Goal: Information Seeking & Learning: Learn about a topic

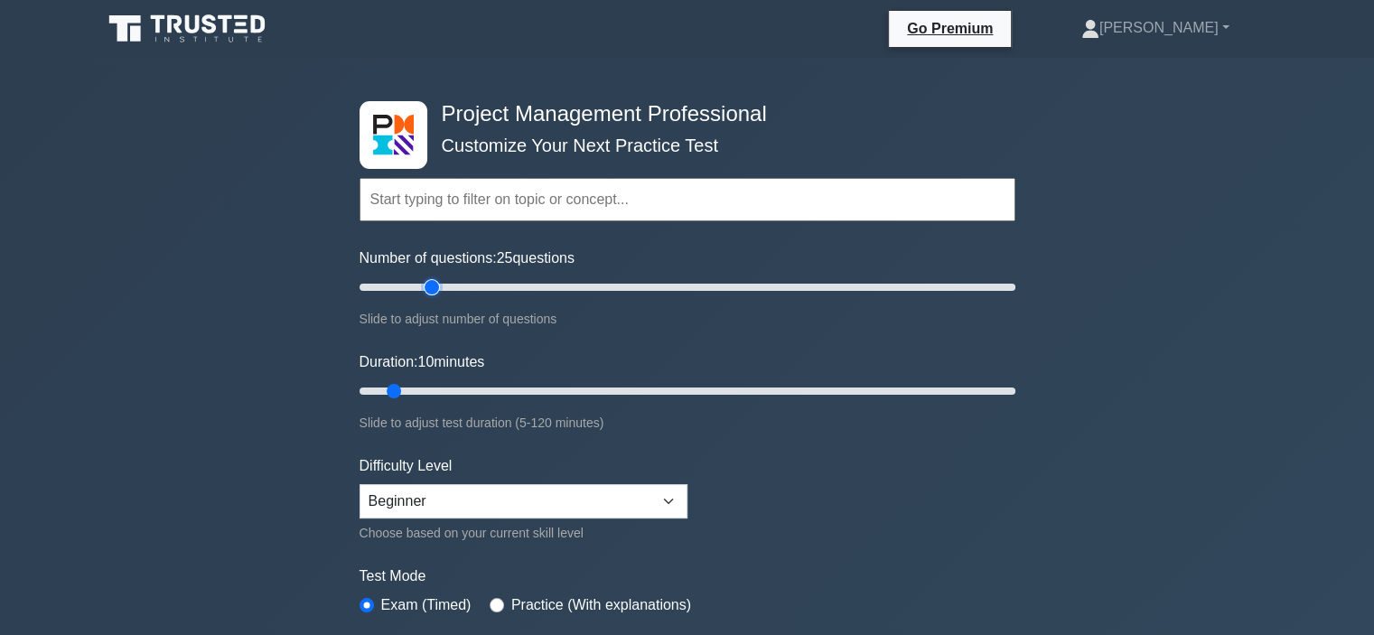
click at [434, 284] on input "Number of questions: 25 questions" at bounding box center [687, 287] width 656 height 22
drag, startPoint x: 446, startPoint y: 285, endPoint x: 405, endPoint y: 369, distance: 94.5
type input "10"
click at [386, 285] on input "Number of questions: 10 questions" at bounding box center [687, 287] width 656 height 22
drag, startPoint x: 394, startPoint y: 386, endPoint x: 510, endPoint y: 391, distance: 116.6
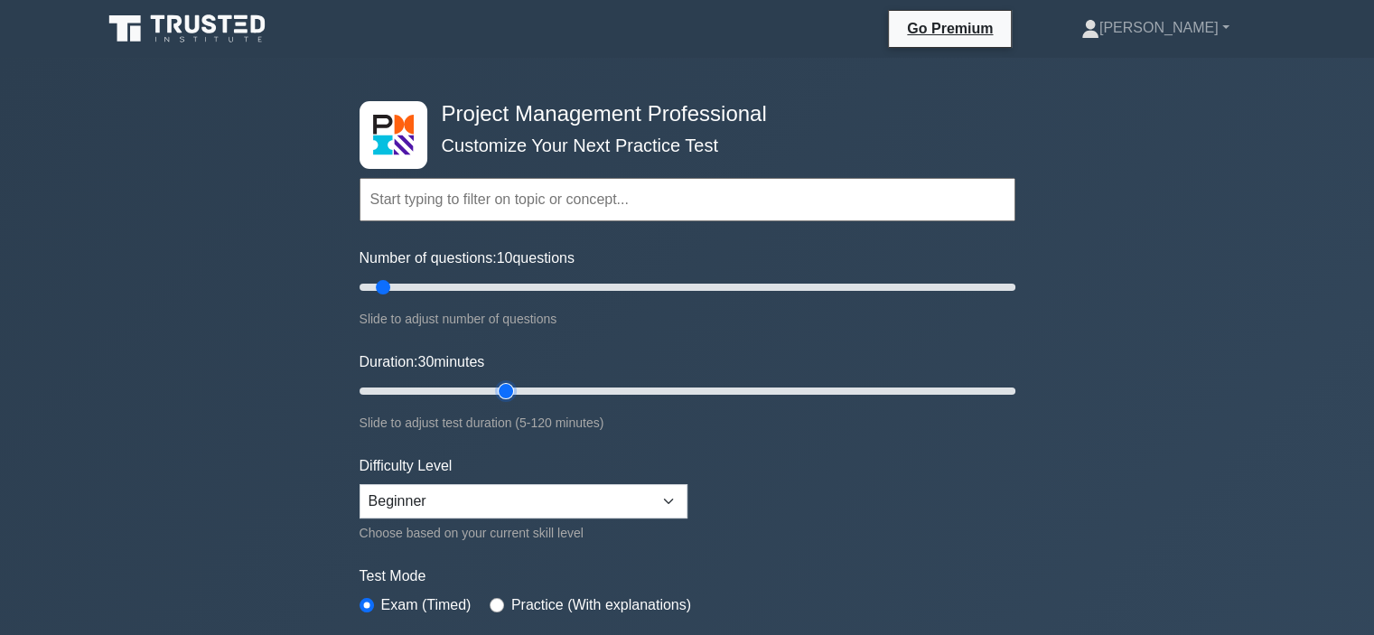
type input "30"
click at [510, 391] on input "Duration: 30 minutes" at bounding box center [687, 391] width 656 height 22
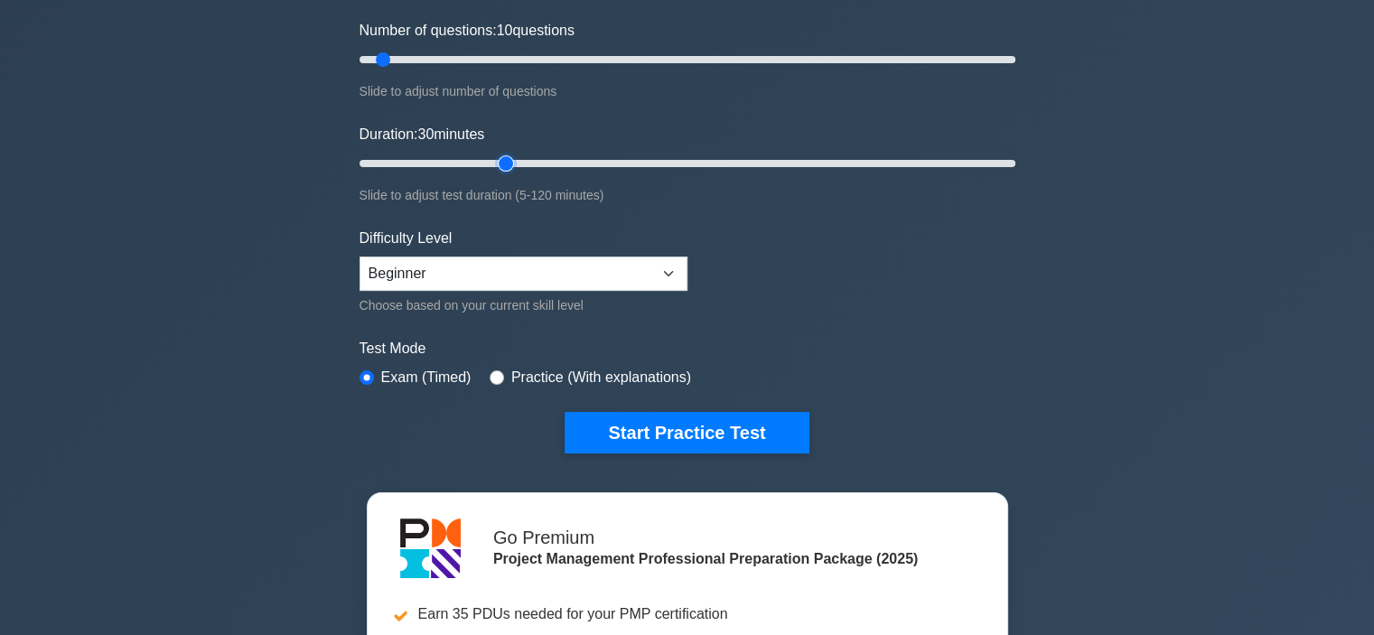
scroll to position [271, 0]
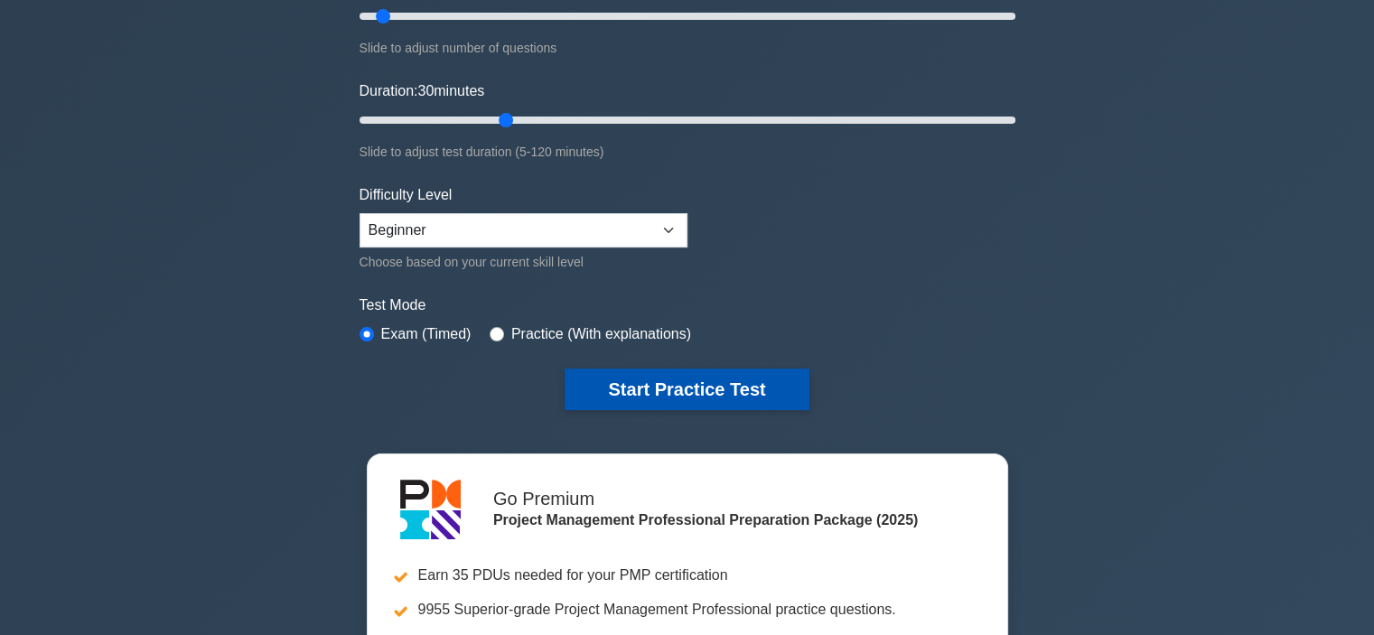
click at [713, 392] on button "Start Practice Test" at bounding box center [686, 389] width 244 height 42
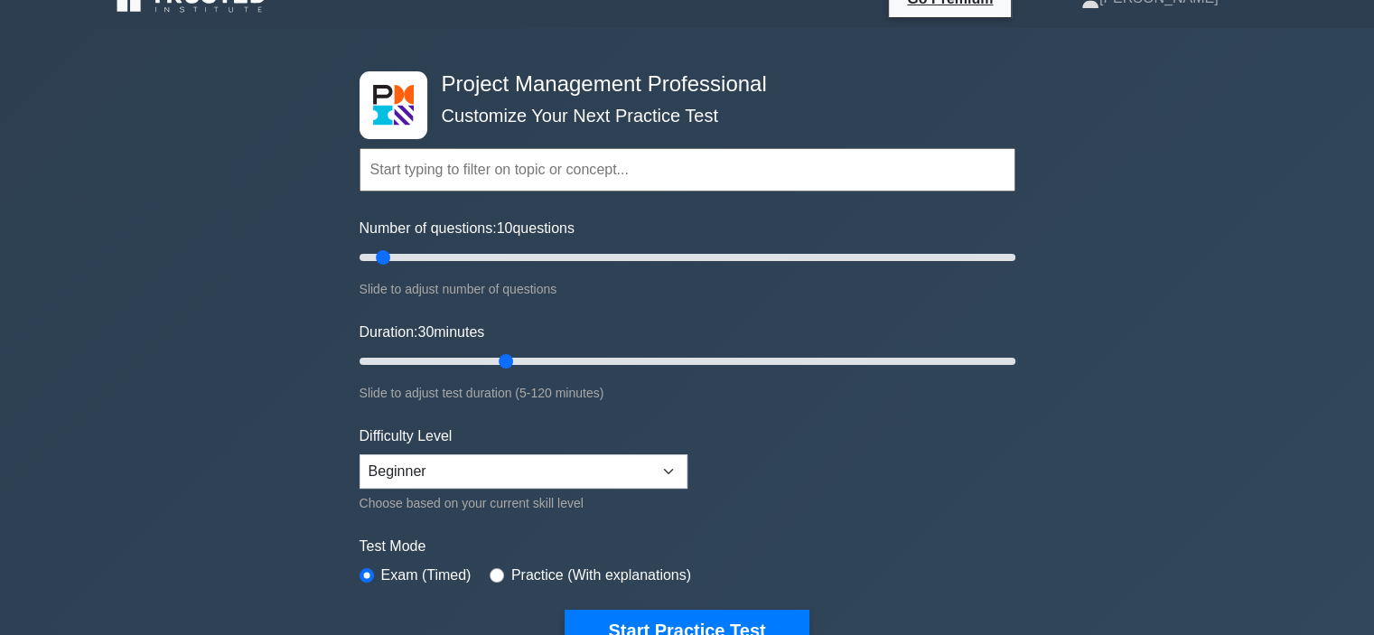
scroll to position [0, 0]
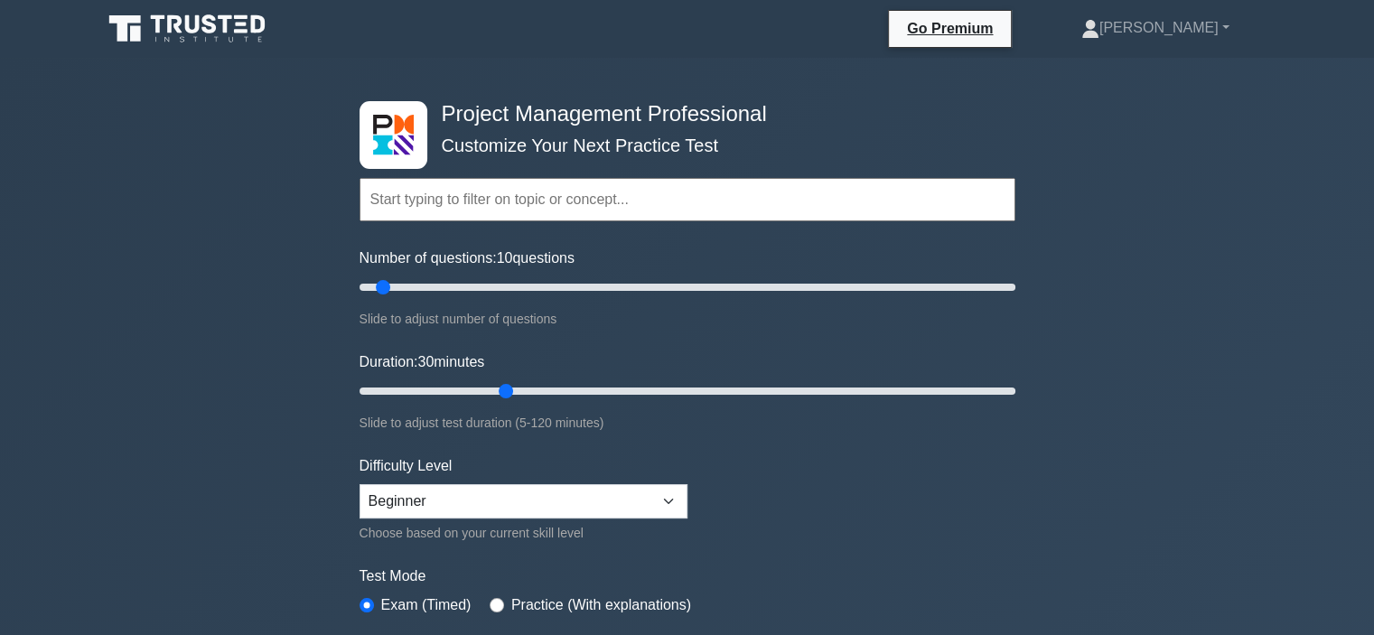
click at [455, 209] on input "text" at bounding box center [687, 199] width 656 height 43
click at [448, 206] on input "text" at bounding box center [687, 199] width 656 height 43
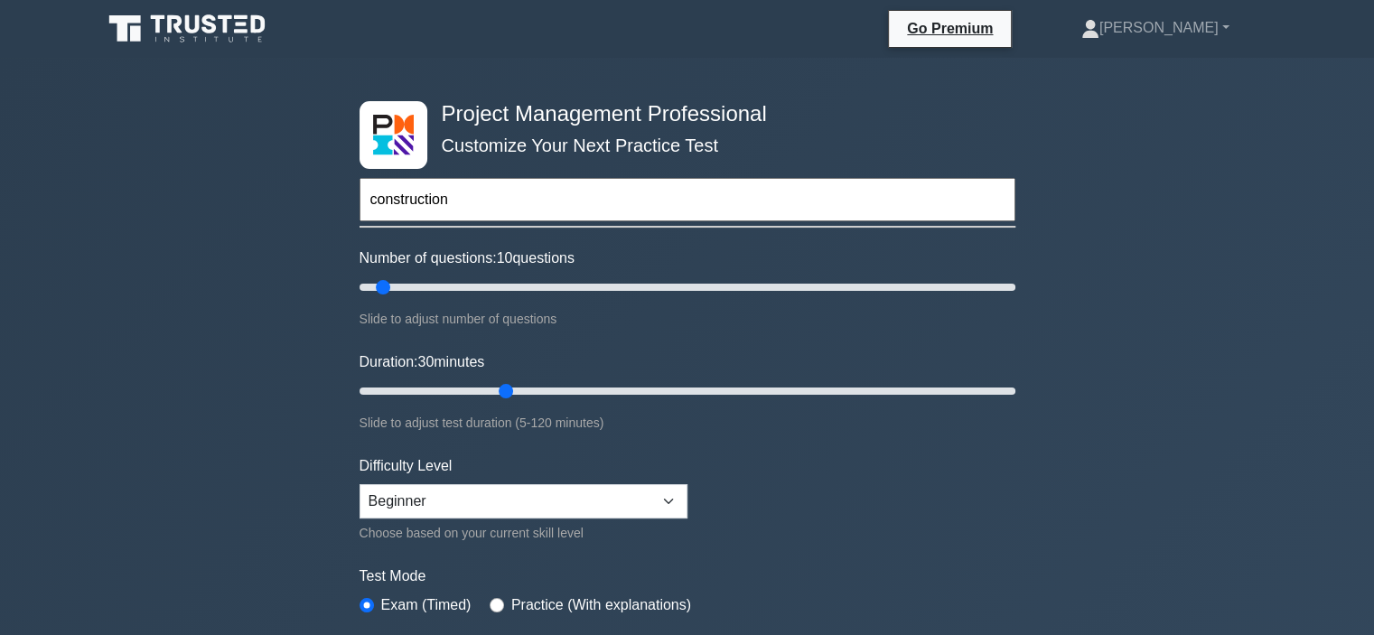
type input "construction"
click at [130, 277] on div "Project Management Professional Customize Your Next Practice Test construction …" at bounding box center [687, 626] width 1374 height 1136
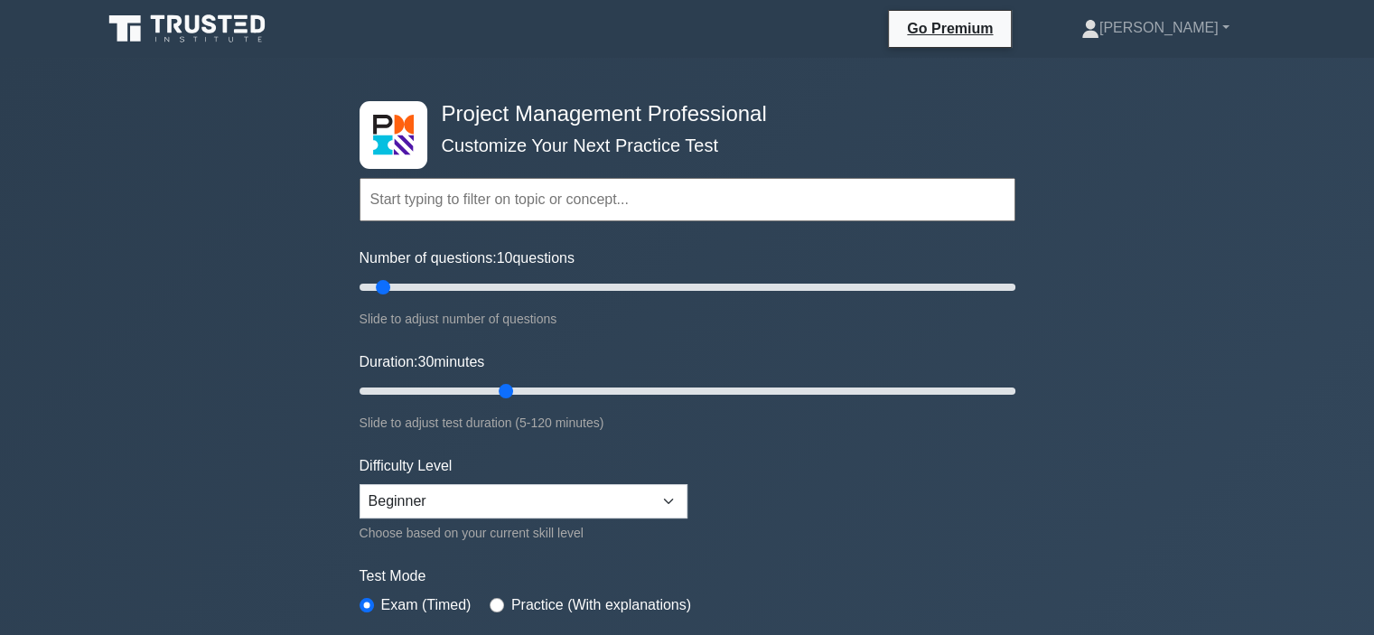
click at [417, 194] on input "text" at bounding box center [687, 199] width 656 height 43
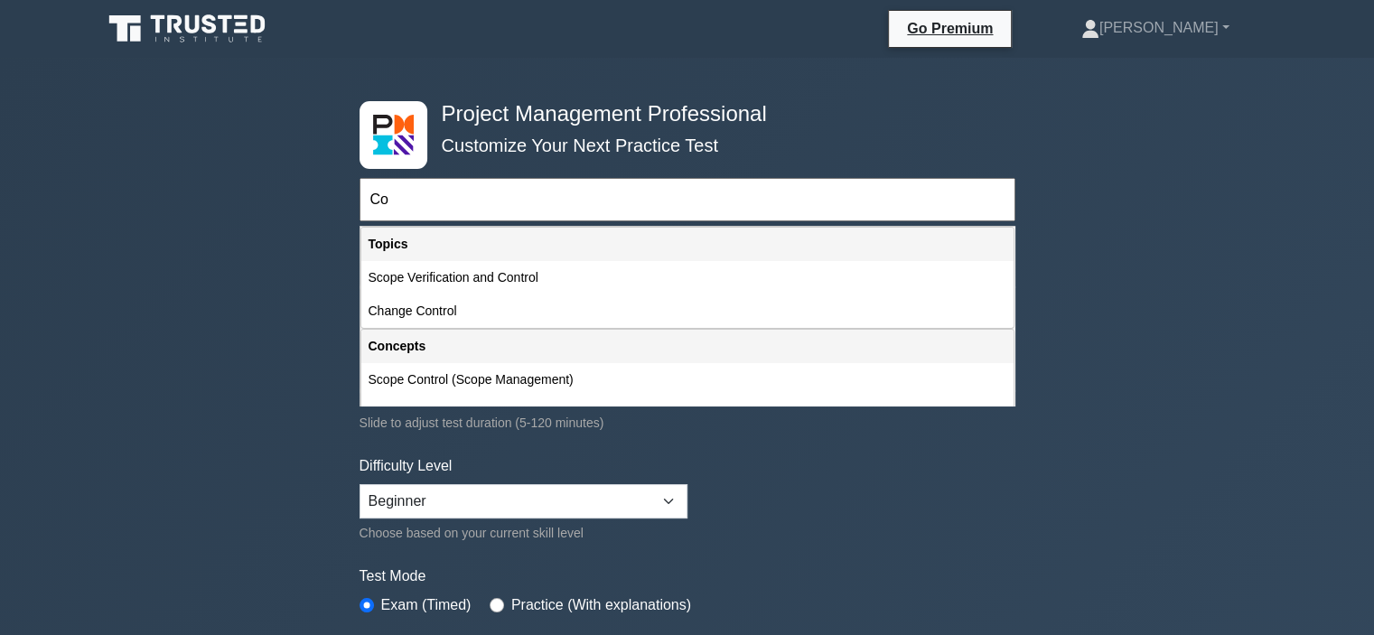
type input "C"
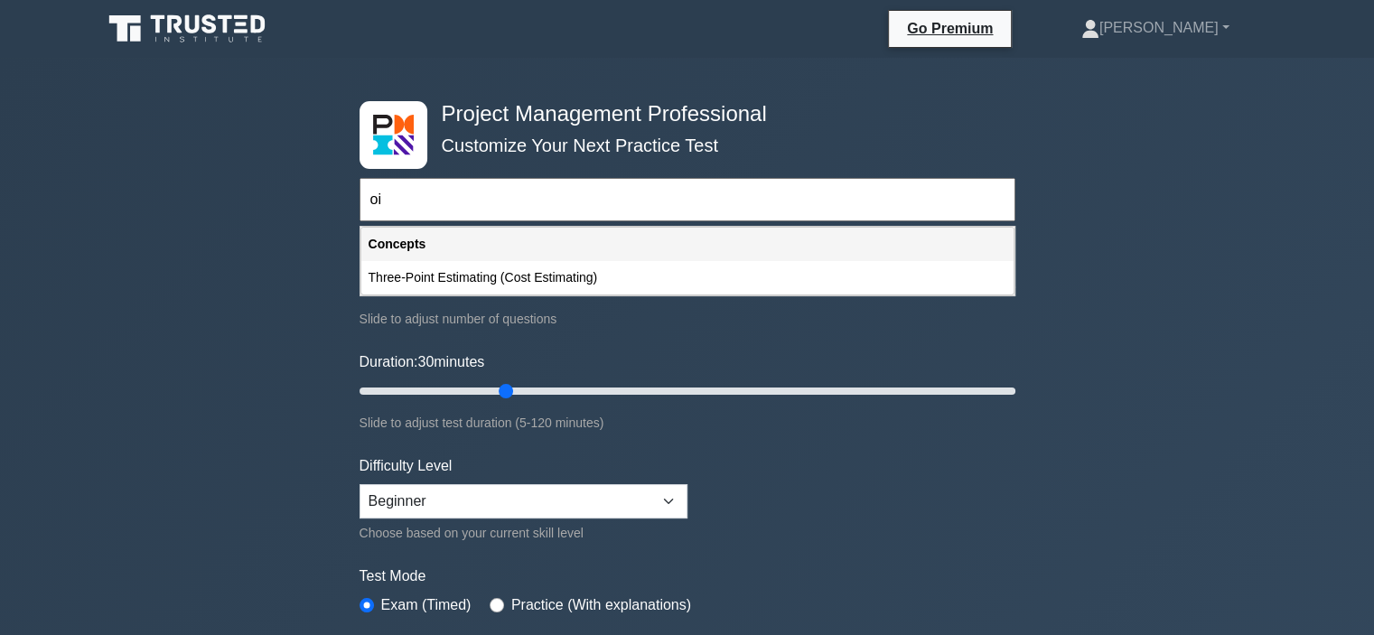
type input "o"
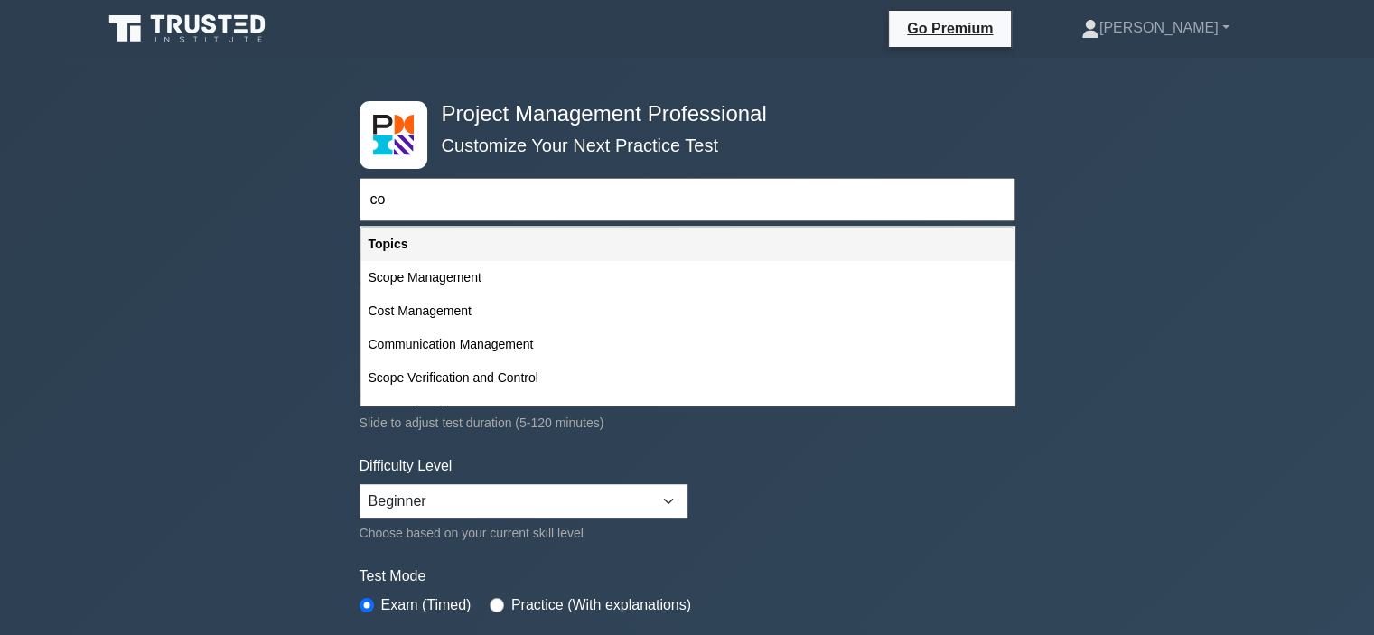
type input "c"
type input "p"
type input "c"
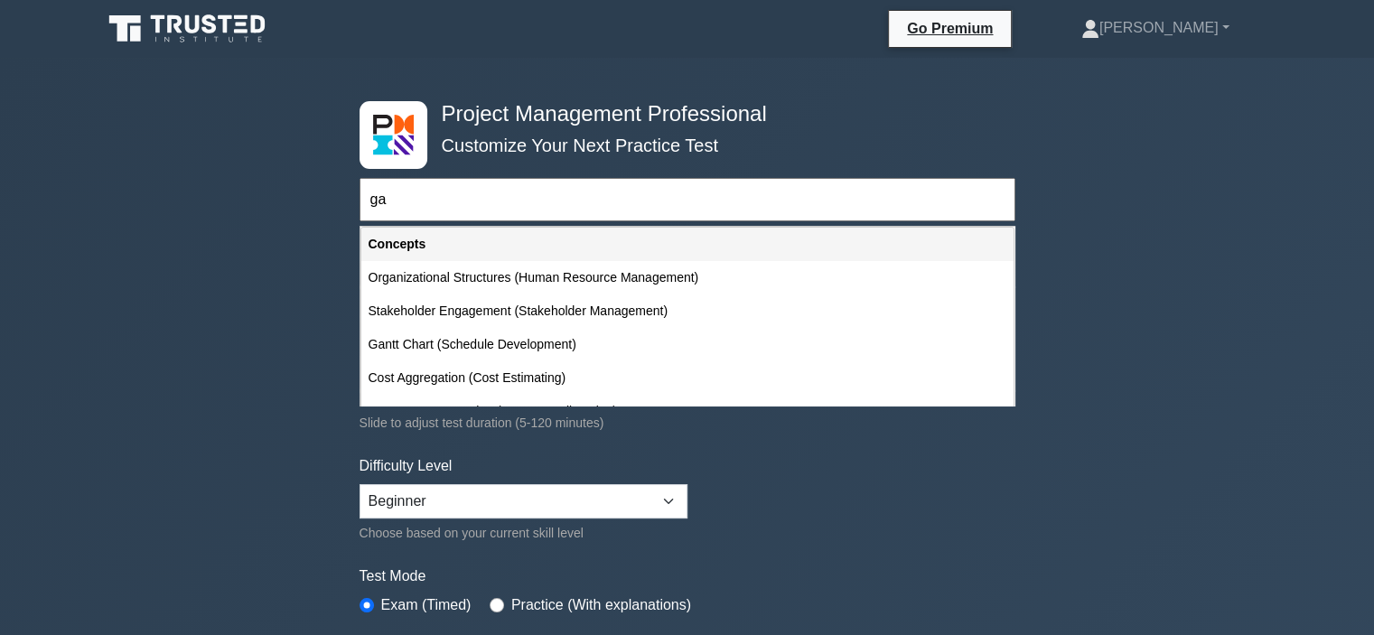
type input "g"
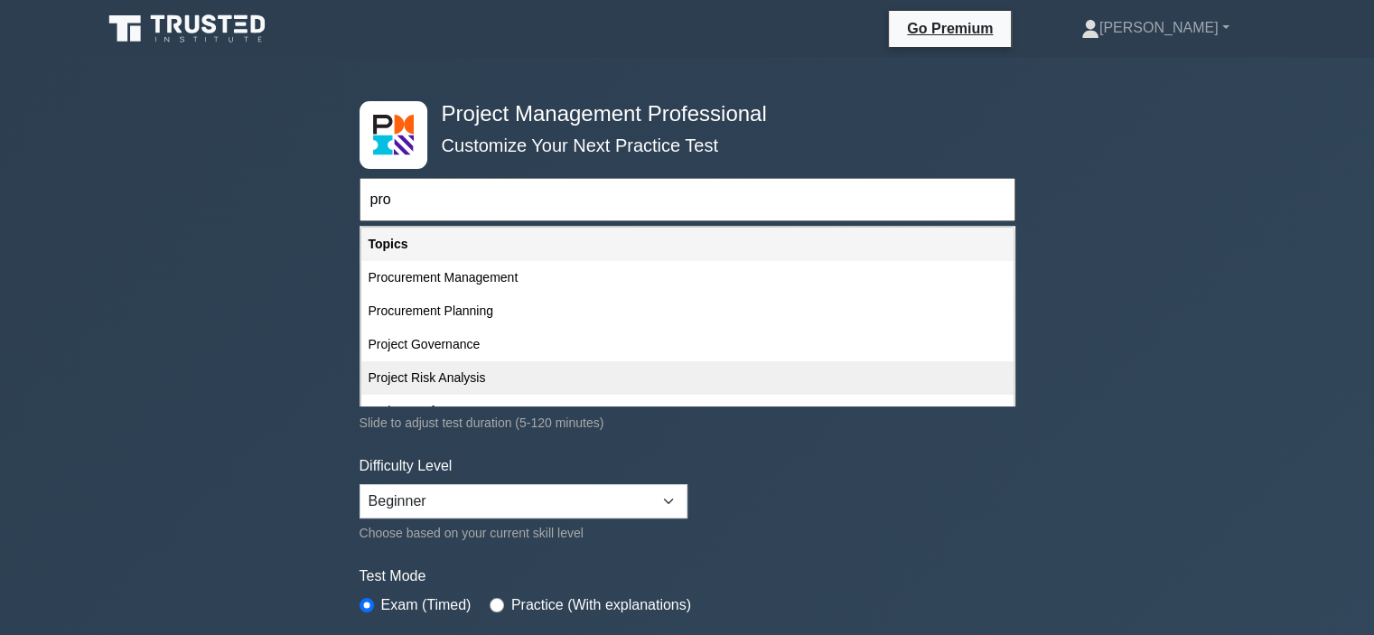
click at [508, 378] on div "Project Risk Analysis" at bounding box center [687, 377] width 652 height 33
type input "Project Risk Analysis"
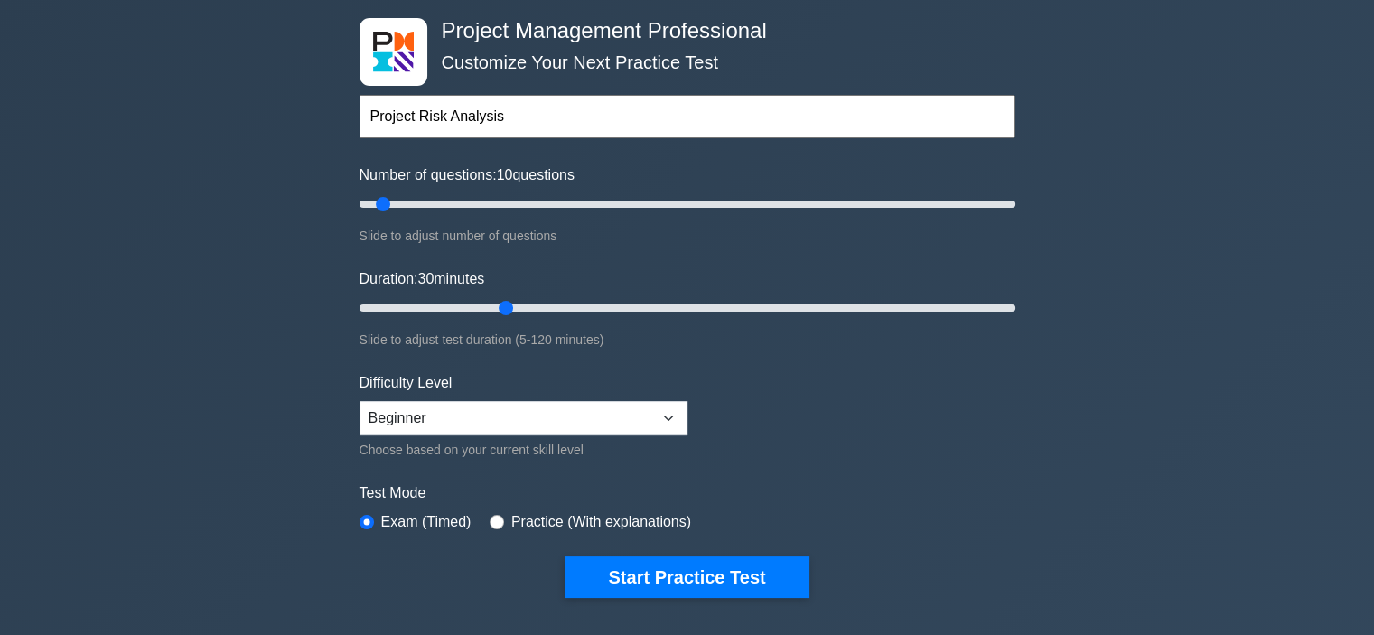
scroll to position [181, 0]
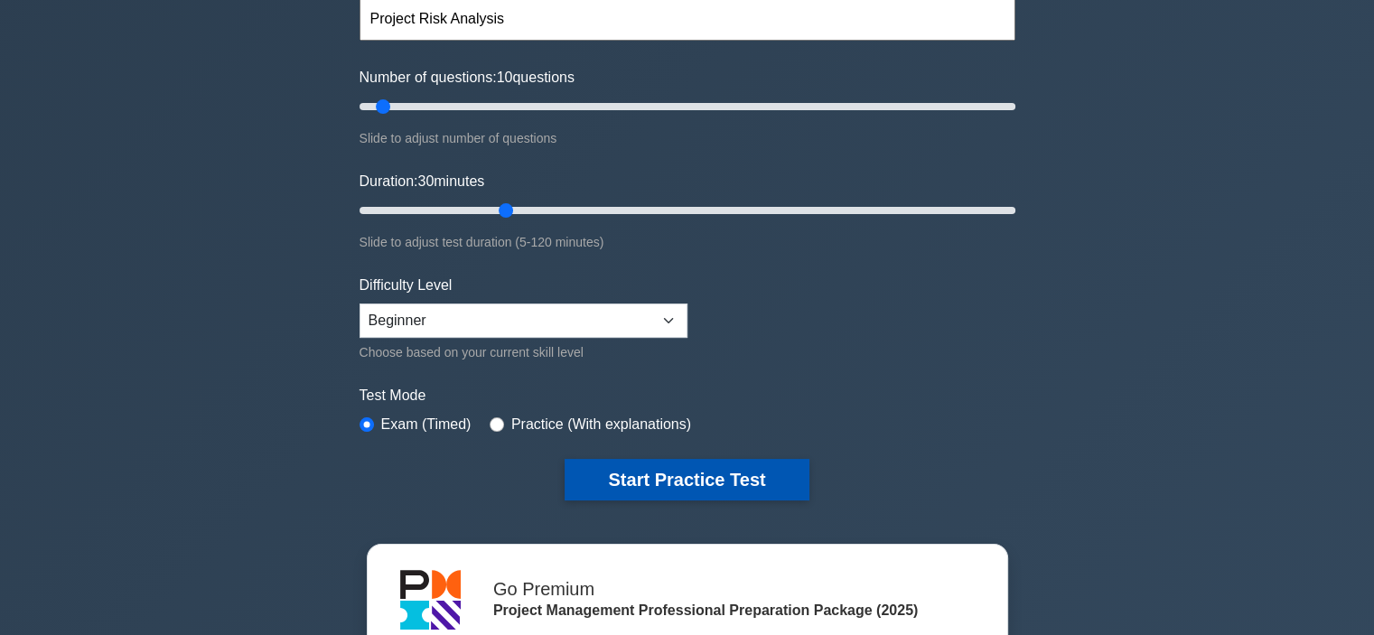
click at [668, 472] on button "Start Practice Test" at bounding box center [686, 480] width 244 height 42
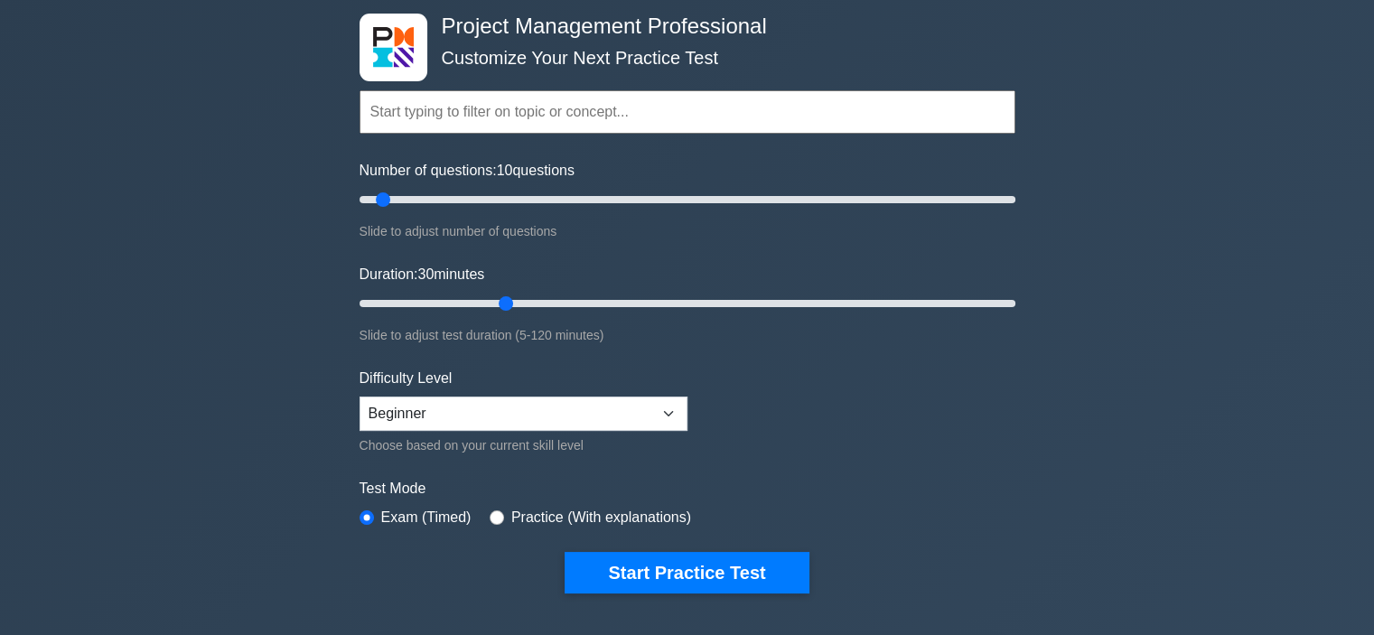
scroll to position [0, 0]
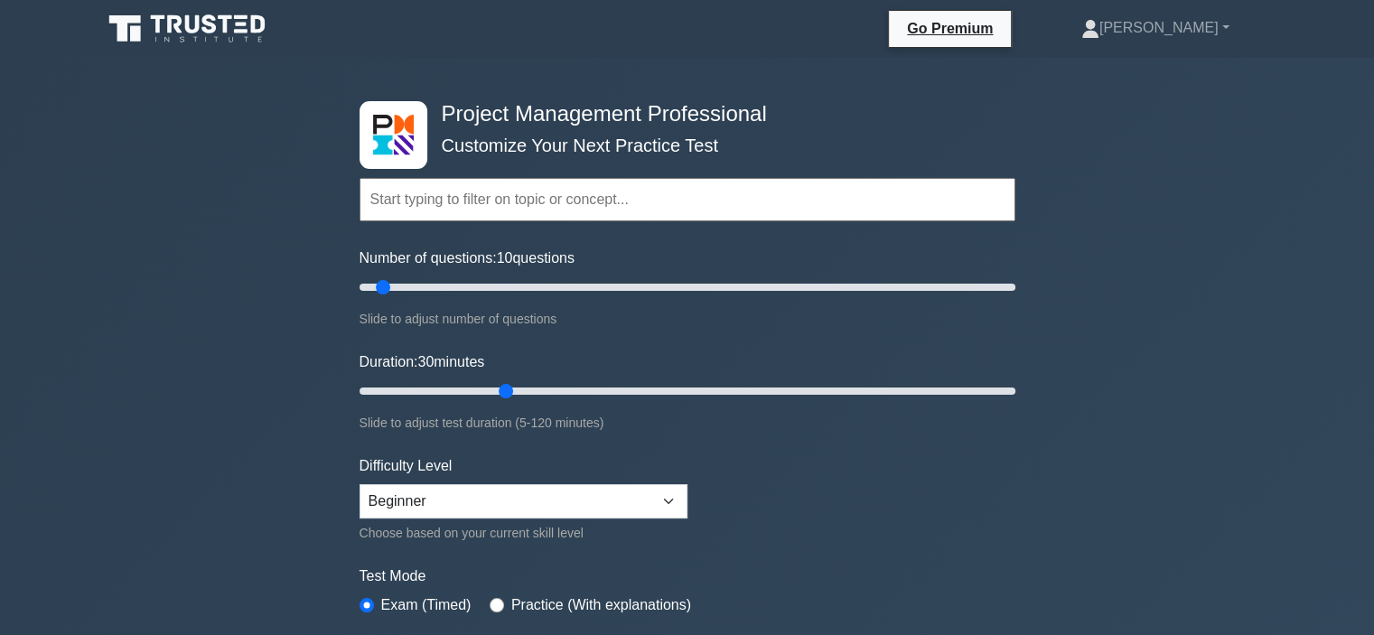
click at [523, 205] on input "text" at bounding box center [687, 199] width 656 height 43
click at [583, 204] on input "text" at bounding box center [687, 199] width 656 height 43
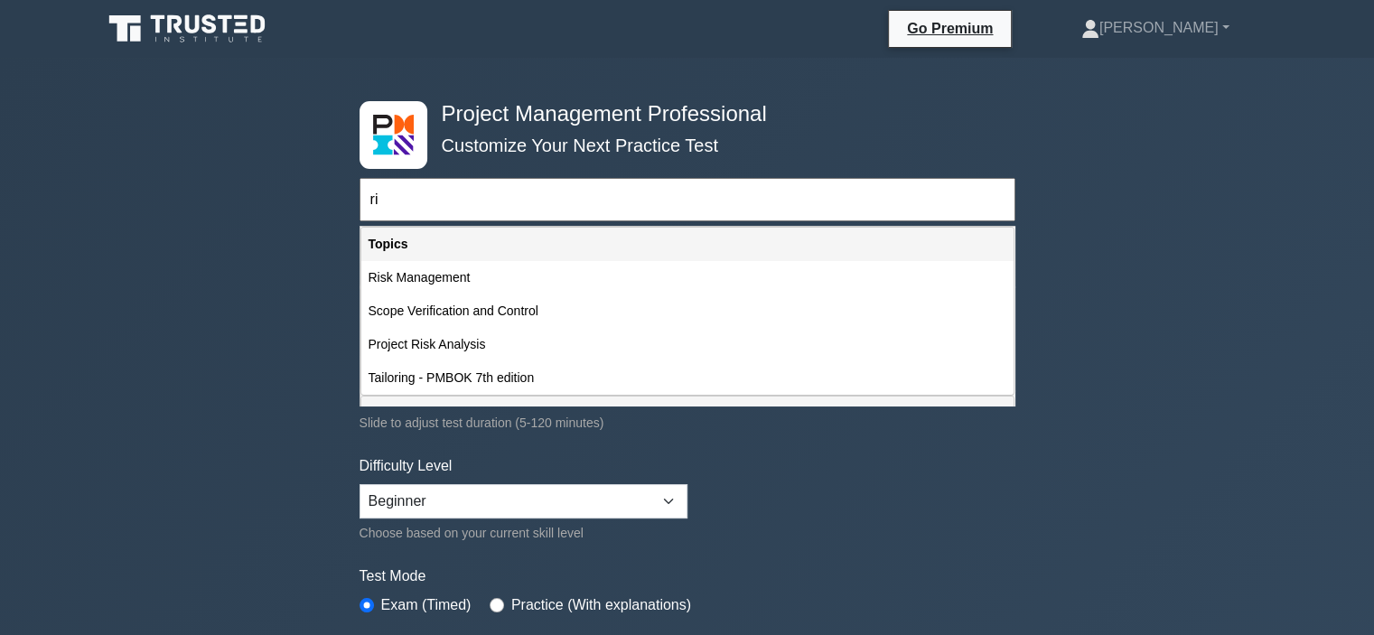
type input "r"
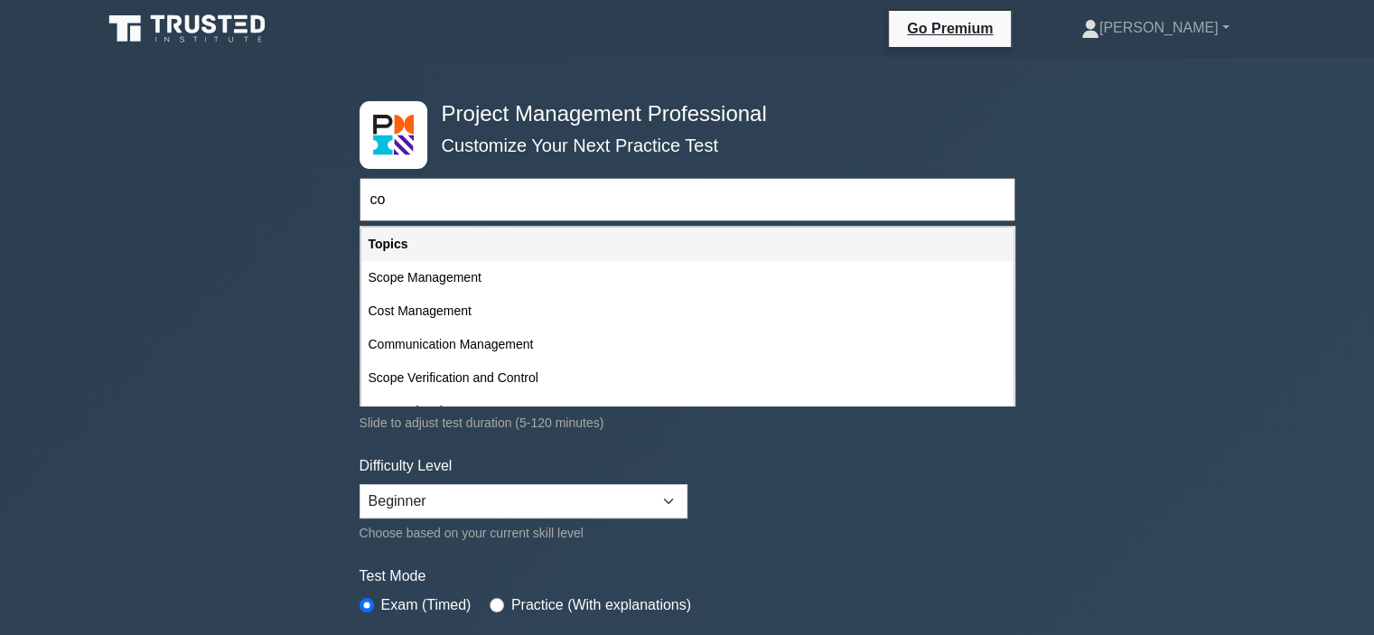
type input "c"
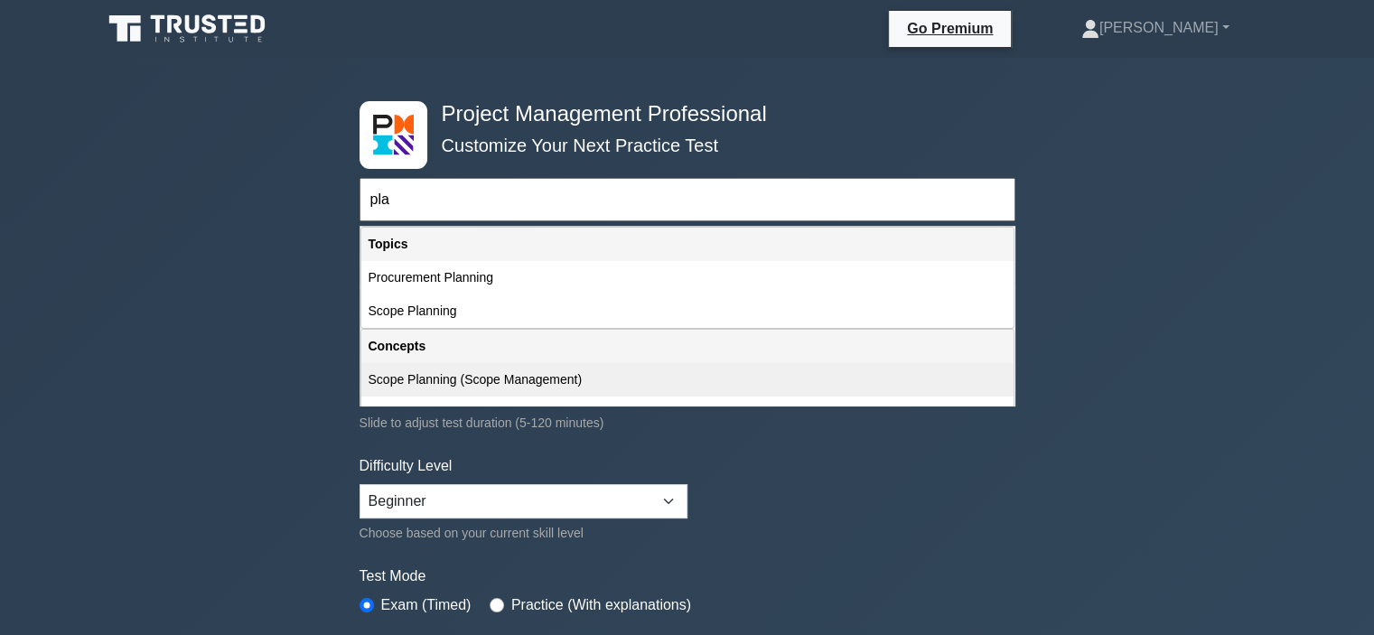
click at [476, 378] on div "Scope Planning (Scope Management)" at bounding box center [687, 379] width 652 height 33
type input "Scope Planning (Scope Management)"
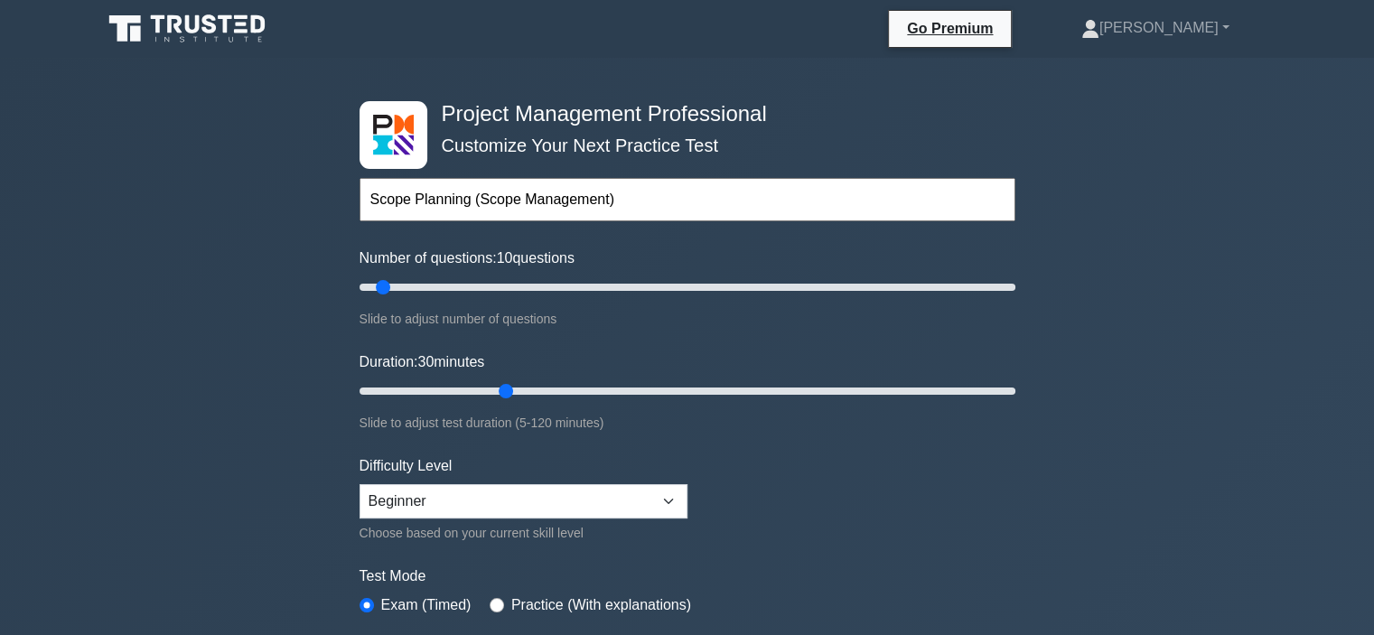
click at [220, 404] on div "Project Management Professional Customize Your Next Practice Test Scope Plannin…" at bounding box center [687, 626] width 1374 height 1136
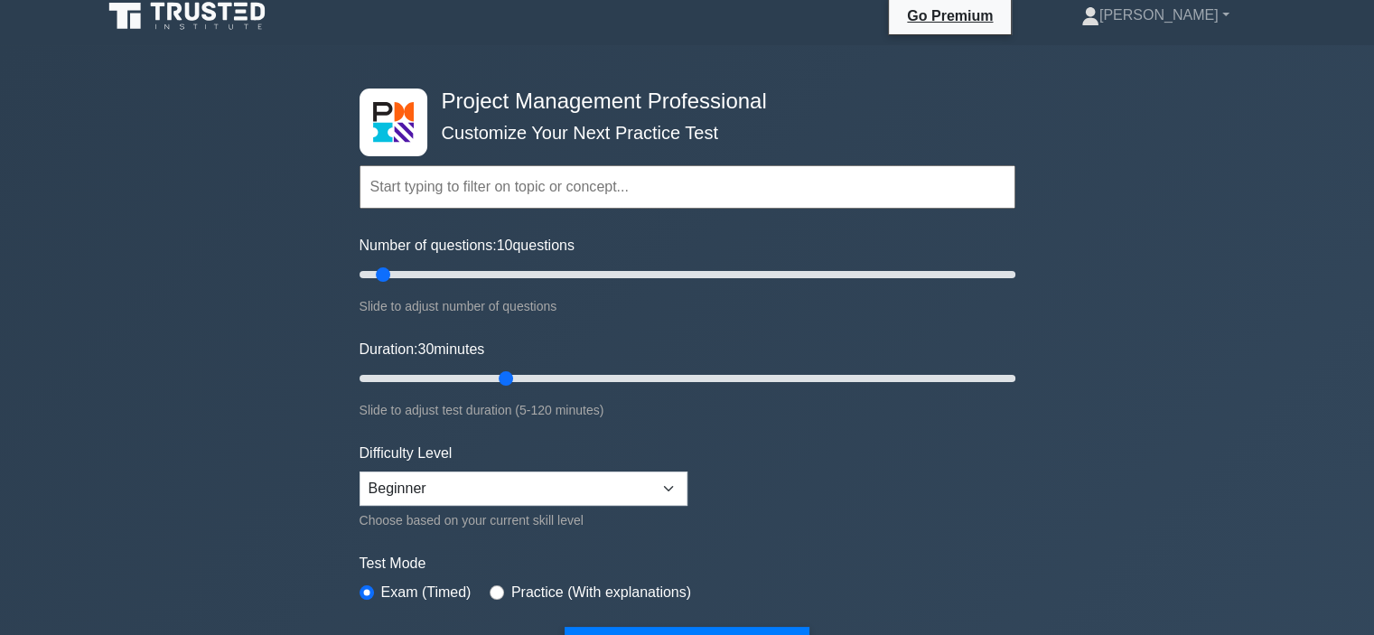
scroll to position [90, 0]
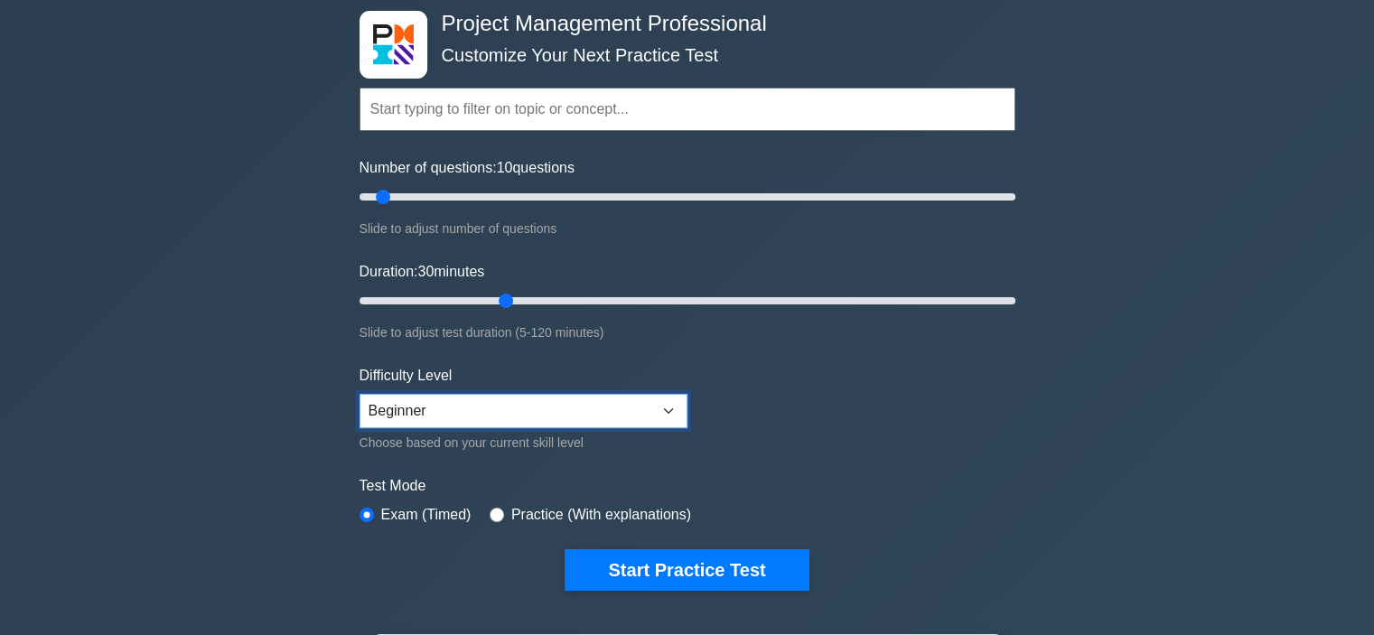
click at [421, 396] on select "Beginner Intermediate Expert" at bounding box center [523, 411] width 328 height 34
click at [199, 386] on div "Project Management Professional Customize Your Next Practice Test Topics Scope …" at bounding box center [687, 535] width 1374 height 1136
click at [502, 512] on div "Practice (With explanations)" at bounding box center [590, 515] width 201 height 22
click at [490, 510] on input "radio" at bounding box center [497, 515] width 14 height 14
radio input "true"
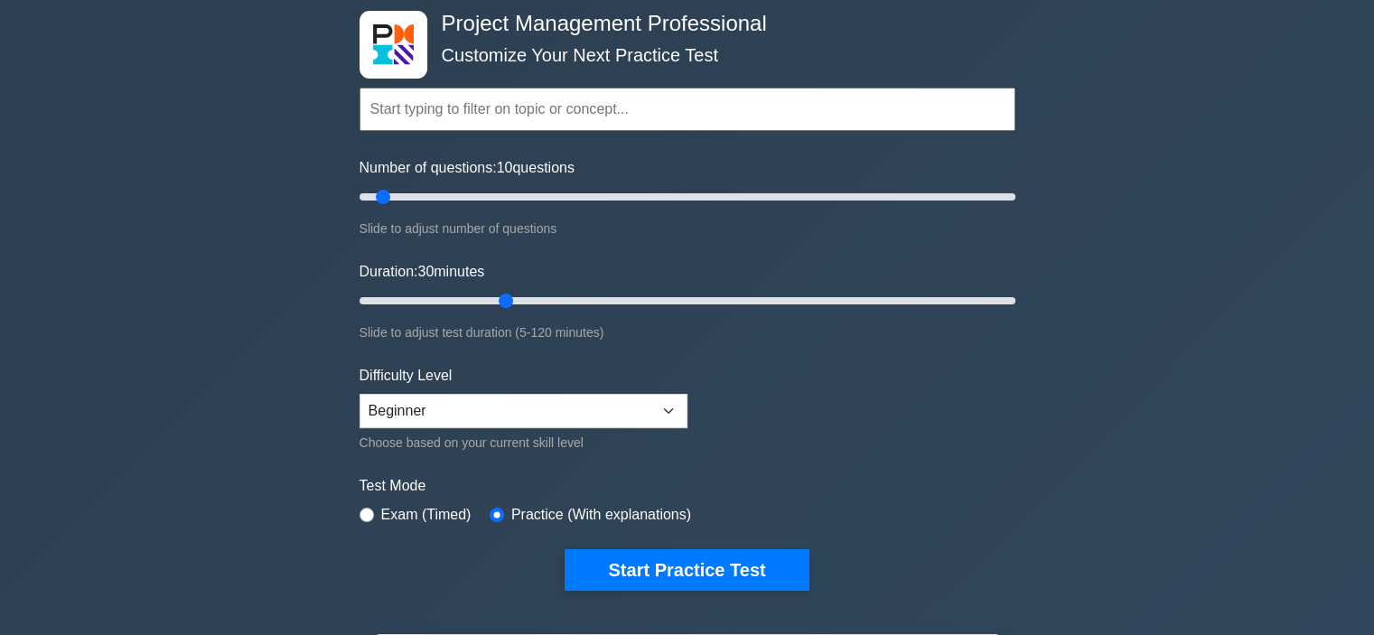
click at [356, 511] on div "Project Management Professional Customize Your Next Practice Test Topics Scope …" at bounding box center [687, 300] width 677 height 667
click at [369, 511] on input "radio" at bounding box center [366, 515] width 14 height 14
radio input "true"
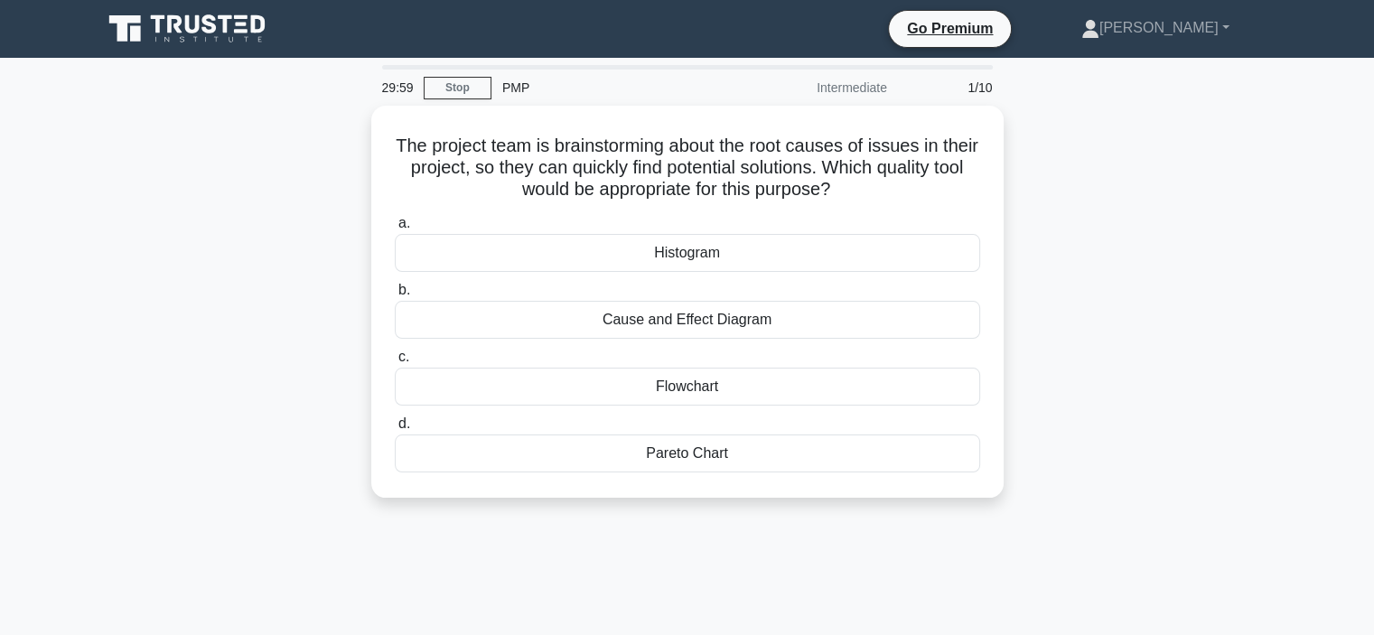
click at [285, 275] on div "The project team is brainstorming about the root causes of issues in their proj…" at bounding box center [687, 313] width 1192 height 414
click at [285, 169] on div "The project team is brainstorming about the root causes of issues in their proj…" at bounding box center [687, 313] width 1192 height 414
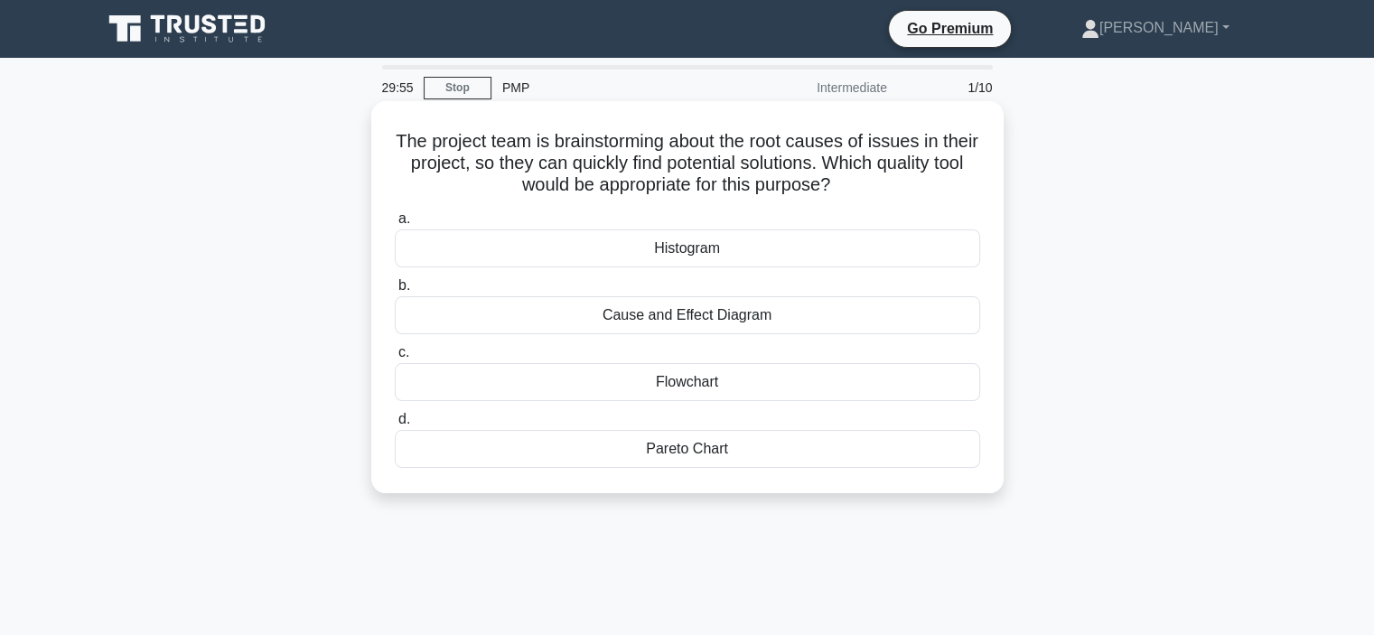
click at [540, 187] on h5 "The project team is brainstorming about the root causes of issues in their proj…" at bounding box center [687, 163] width 589 height 67
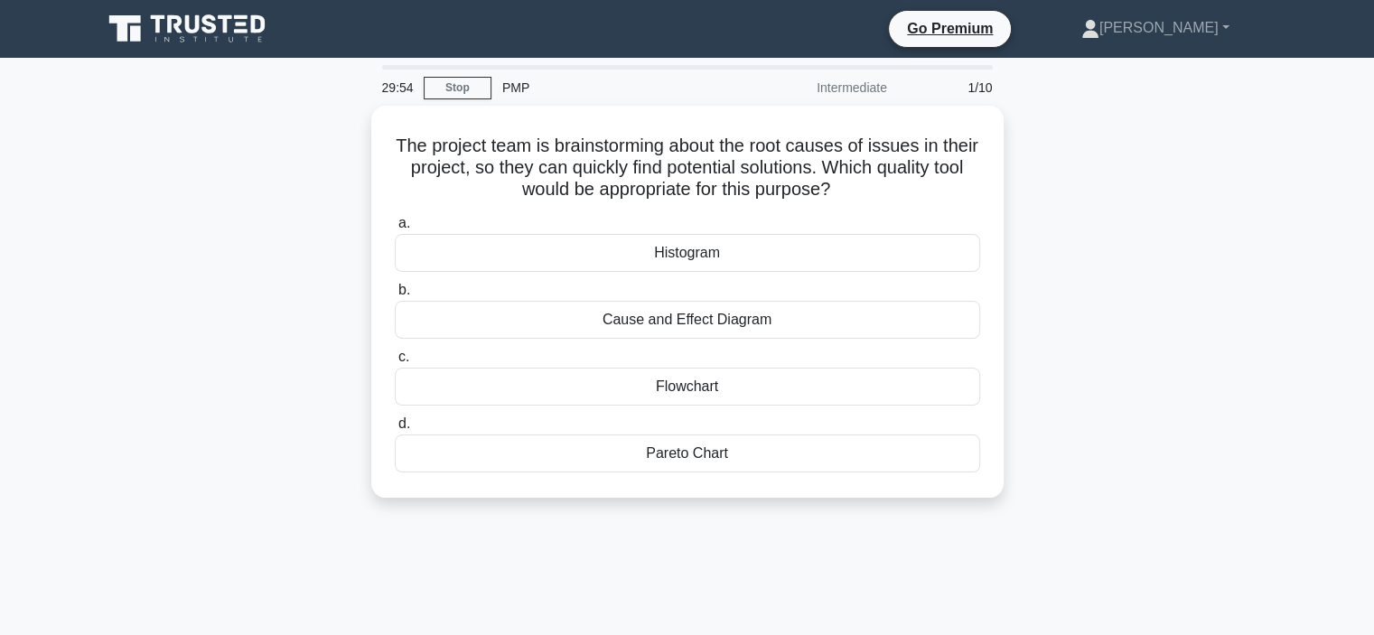
click at [1053, 188] on div "The project team is brainstorming about the root causes of issues in their proj…" at bounding box center [687, 313] width 1192 height 414
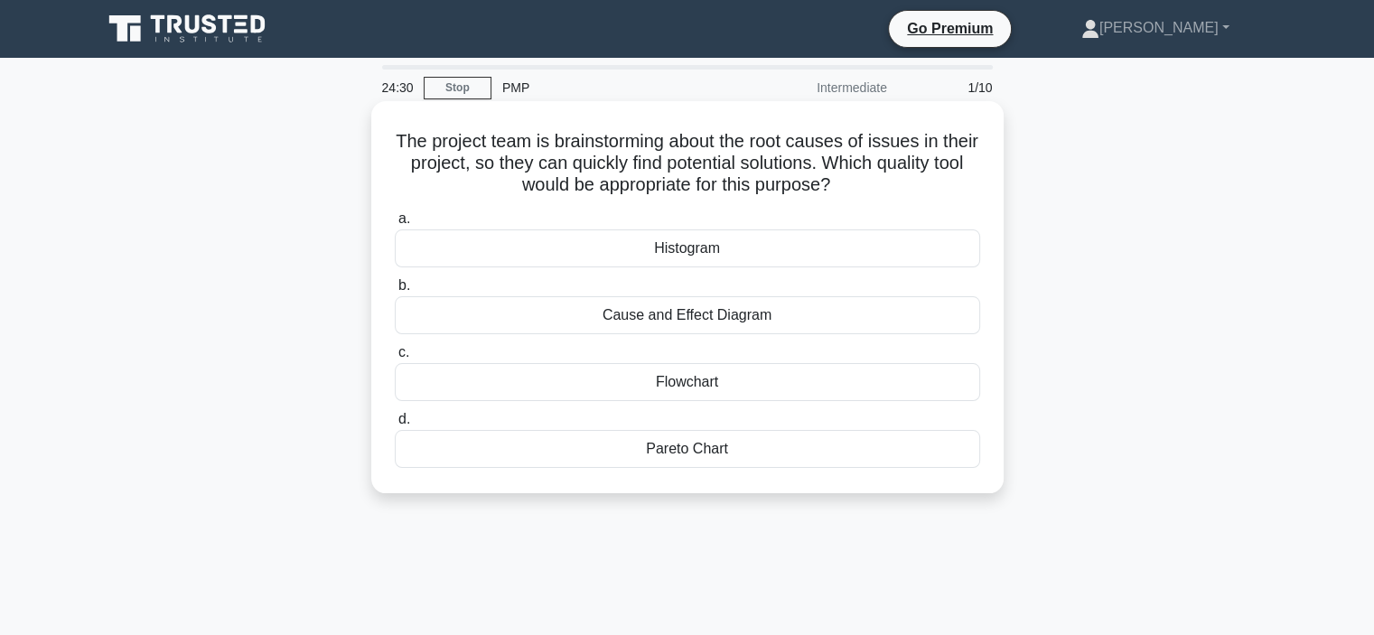
click at [711, 313] on div "Cause and Effect Diagram" at bounding box center [687, 315] width 585 height 38
click at [395, 292] on input "b. Cause and Effect Diagram" at bounding box center [395, 286] width 0 height 12
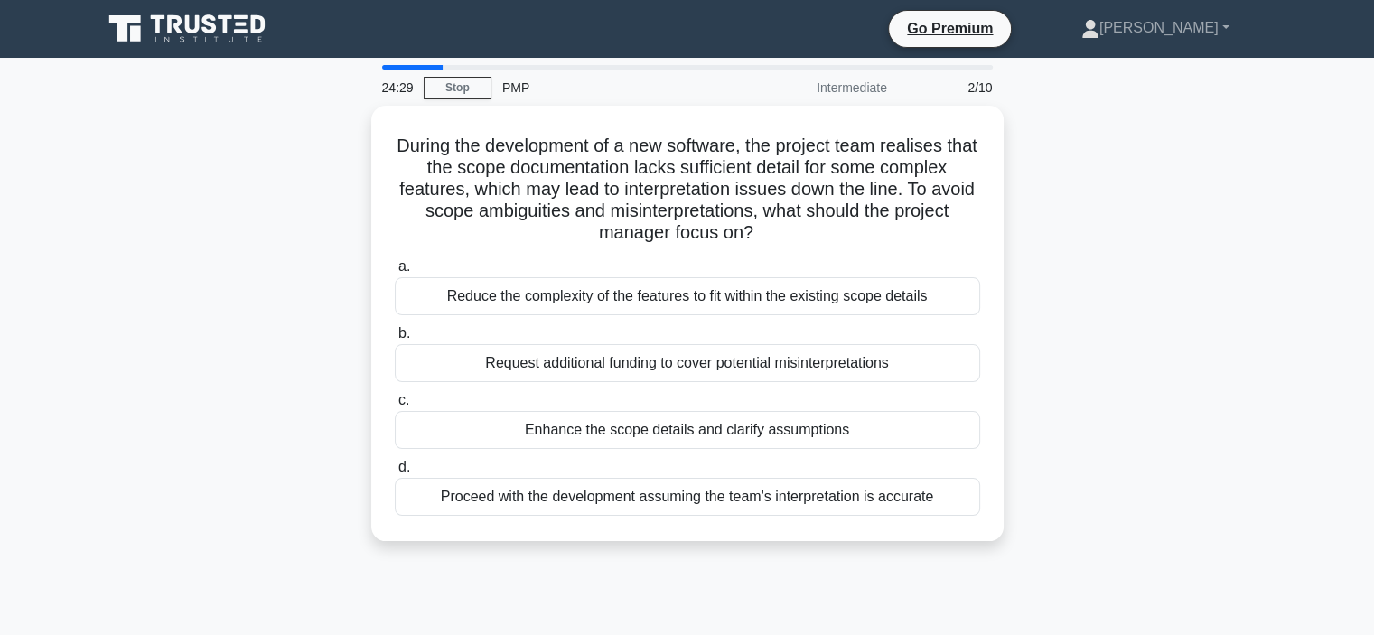
click at [1087, 298] on div "During the development of a new software, the project team realises that the sc…" at bounding box center [687, 334] width 1192 height 457
click at [459, 100] on div "24:02 Stop PMP Intermediate 2/10" at bounding box center [687, 88] width 632 height 36
click at [459, 93] on link "Stop" at bounding box center [458, 88] width 68 height 23
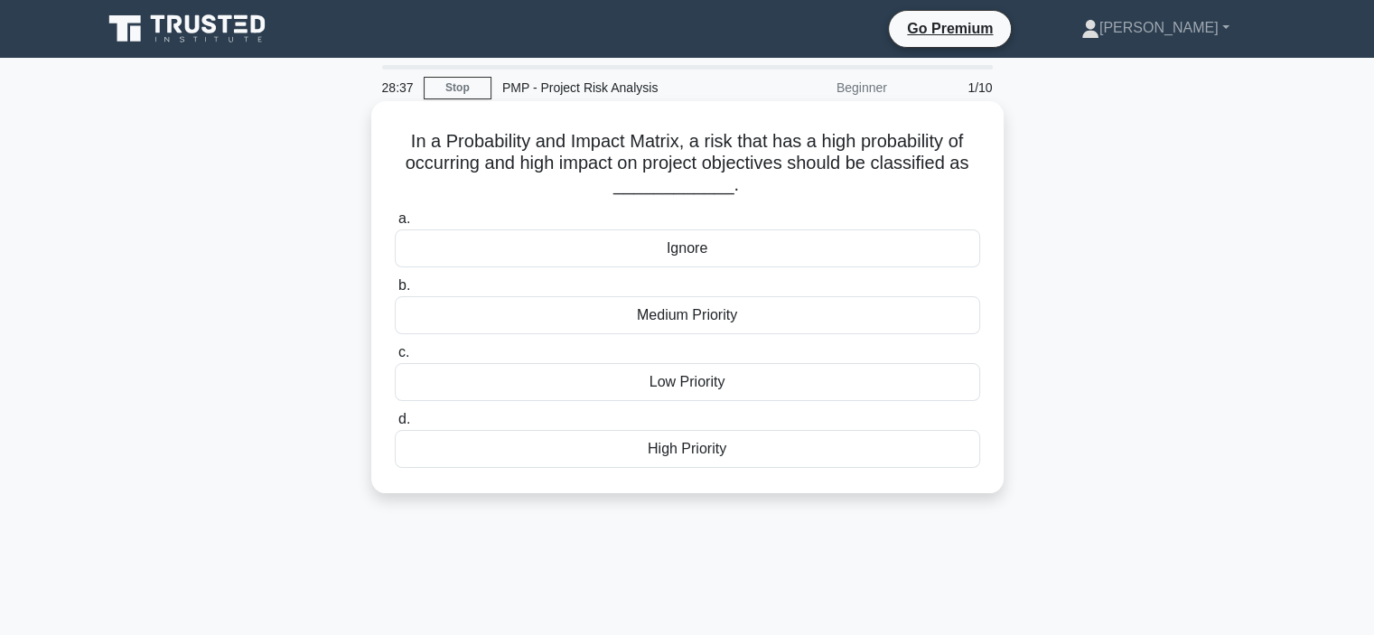
click at [660, 458] on div "High Priority" at bounding box center [687, 449] width 585 height 38
click at [395, 425] on input "d. High Priority" at bounding box center [395, 420] width 0 height 12
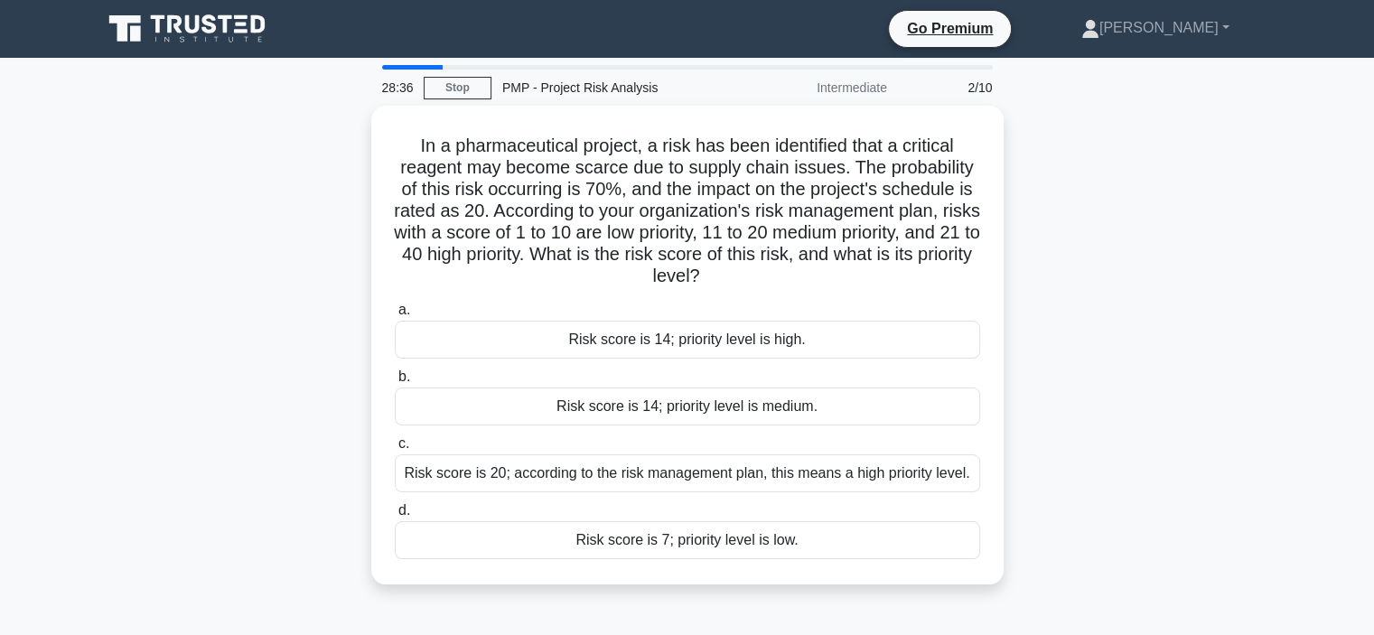
click at [1309, 236] on main "28:36 Stop PMP - Project Risk Analysis Intermediate 2/10 In a pharmaceutical pr…" at bounding box center [687, 517] width 1374 height 918
click at [460, 86] on link "Stop" at bounding box center [458, 88] width 68 height 23
